Goal: Task Accomplishment & Management: Use online tool/utility

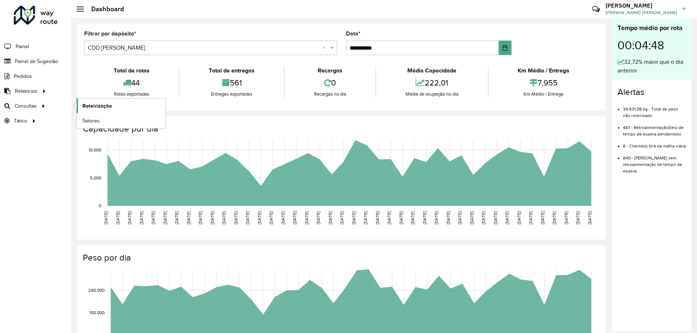
click at [90, 104] on span "Roteirização" at bounding box center [96, 106] width 29 height 8
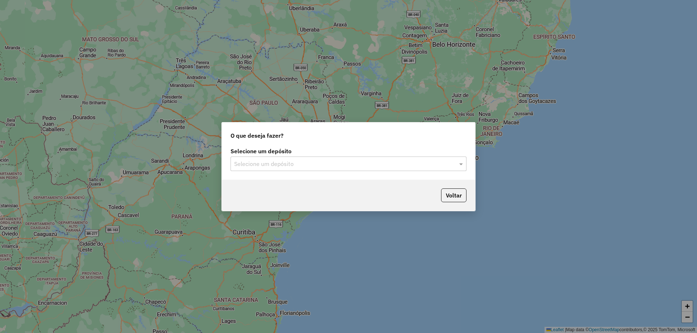
click at [337, 165] on input "text" at bounding box center [341, 164] width 214 height 9
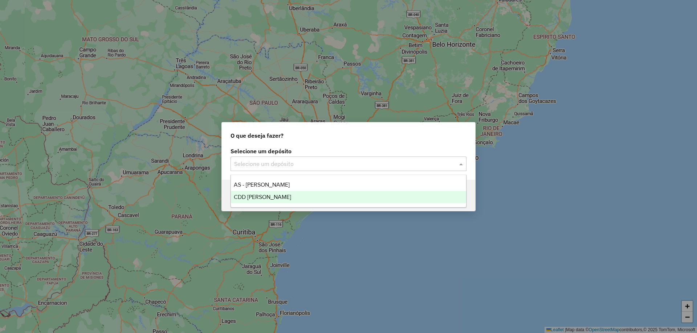
click at [305, 192] on div "CDD [PERSON_NAME]" at bounding box center [348, 197] width 235 height 12
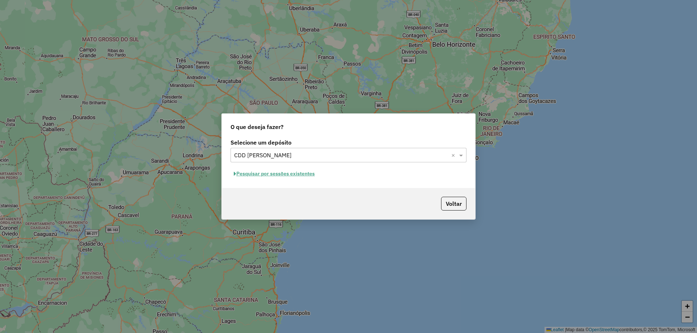
click at [268, 176] on button "Pesquisar por sessões existentes" at bounding box center [273, 173] width 87 height 11
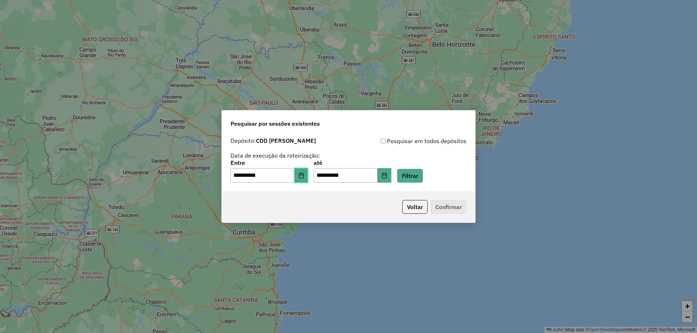
click at [304, 178] on icon "Choose Date" at bounding box center [301, 176] width 6 height 6
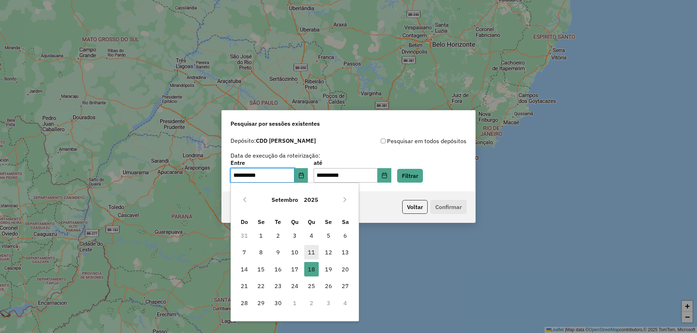
click at [312, 253] on span "11" at bounding box center [311, 252] width 15 height 15
type input "**********"
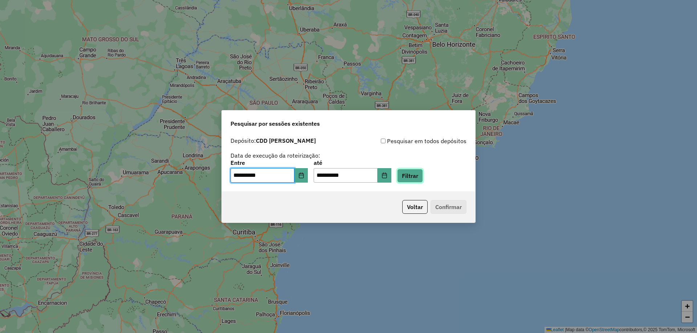
click at [423, 177] on button "Filtrar" at bounding box center [410, 176] width 26 height 14
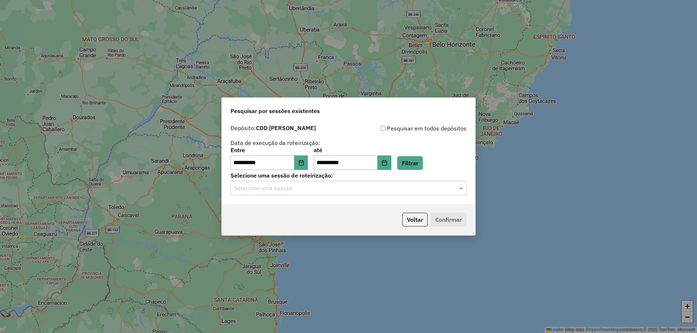
click at [338, 188] on input "text" at bounding box center [341, 188] width 214 height 9
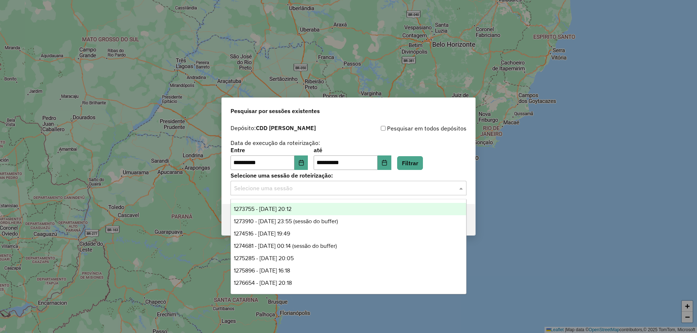
click at [283, 209] on span "1273755 - [DATE] 20:12" at bounding box center [263, 209] width 58 height 6
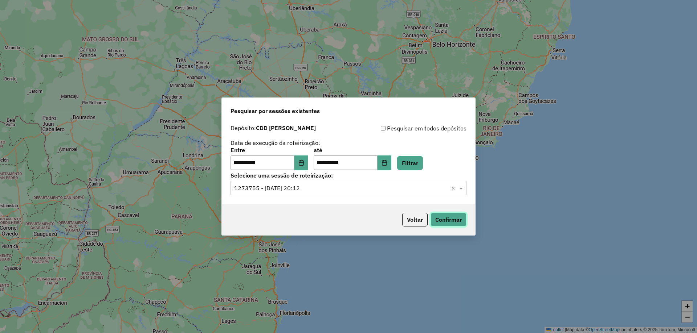
click at [449, 218] on button "Confirmar" at bounding box center [448, 220] width 36 height 14
